Goal: Information Seeking & Learning: Learn about a topic

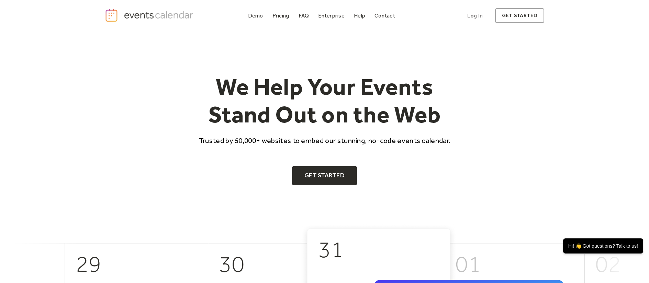
click at [286, 16] on div "Pricing" at bounding box center [280, 16] width 17 height 4
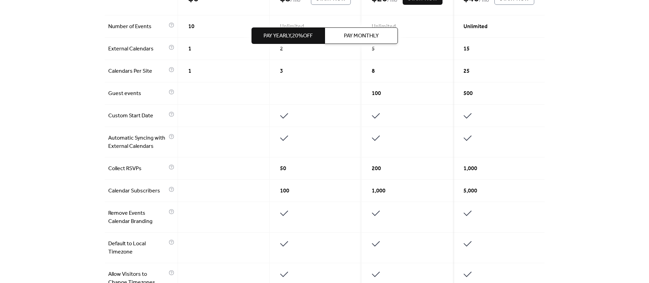
scroll to position [113, 0]
